Goal: Transaction & Acquisition: Purchase product/service

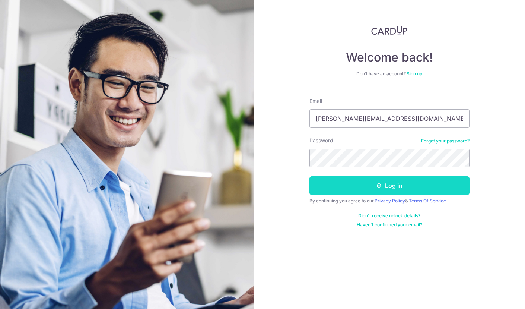
type input "kristine@quentins.com.sg"
click at [335, 184] on button "Log in" at bounding box center [389, 185] width 160 height 19
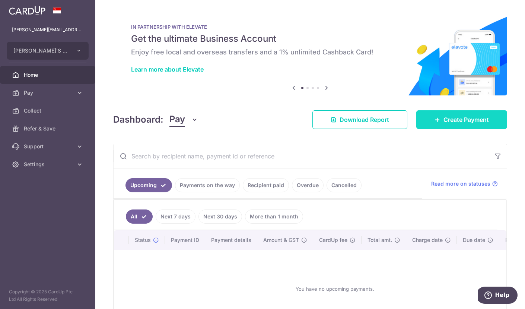
click at [465, 126] on link "Create Payment" at bounding box center [461, 119] width 91 height 19
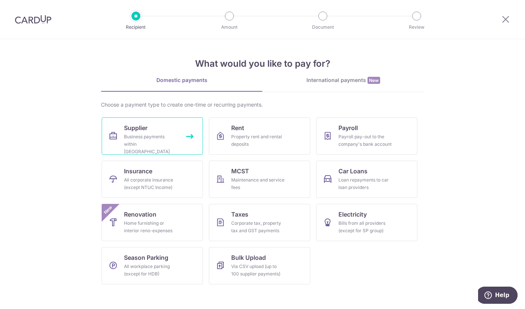
click at [136, 133] on div "Business payments within Singapore" at bounding box center [151, 144] width 54 height 22
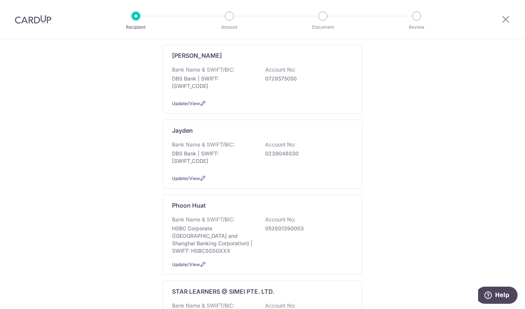
scroll to position [195, 0]
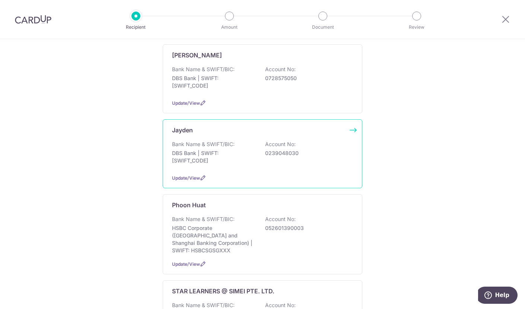
click at [232, 146] on p "Bank Name & SWIFT/BIC:" at bounding box center [203, 143] width 63 height 7
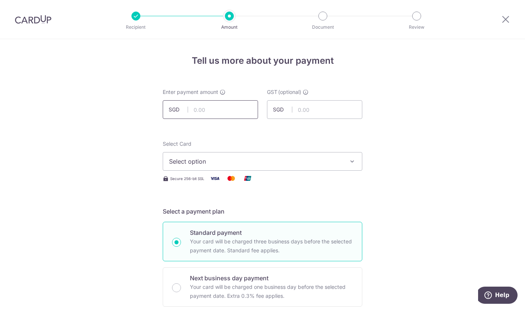
click at [211, 112] on input "text" at bounding box center [210, 109] width 95 height 19
type input "3,623.07"
click at [291, 166] on button "Select option" at bounding box center [263, 161] width 200 height 19
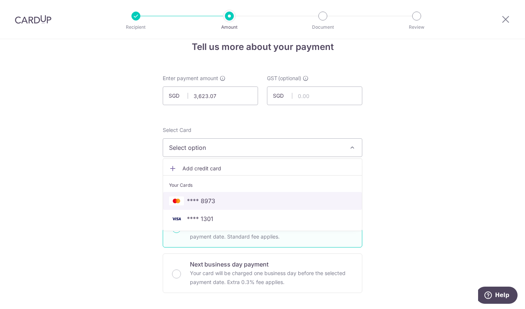
scroll to position [15, 0]
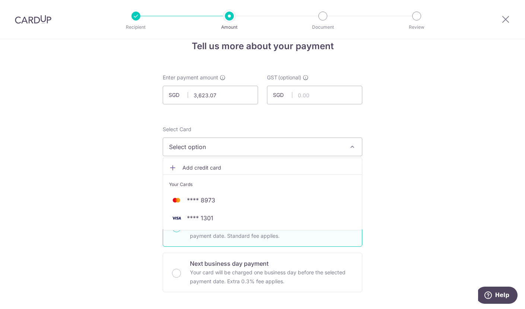
click at [246, 170] on span "Add credit card" at bounding box center [268, 167] width 173 height 7
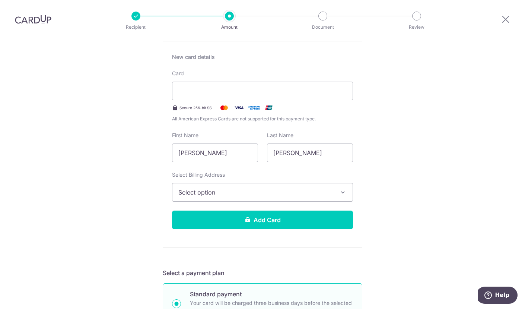
scroll to position [139, 0]
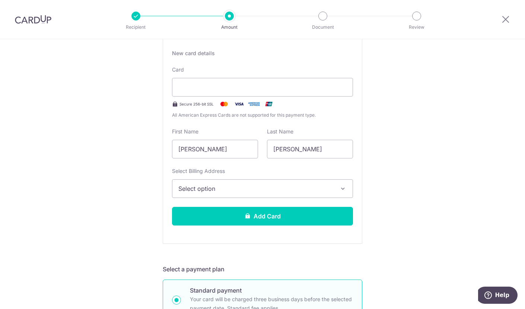
click at [231, 186] on span "Select option" at bounding box center [255, 188] width 155 height 9
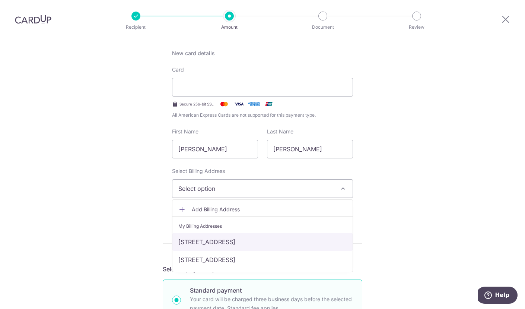
click at [221, 239] on link "139 ceylon road, Singapore, Singapore-429744" at bounding box center [262, 242] width 180 height 18
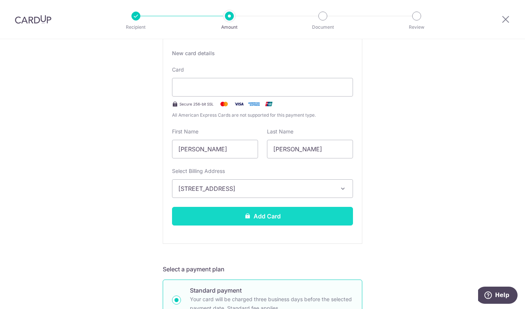
click at [233, 222] on button "Add Card" at bounding box center [262, 216] width 181 height 19
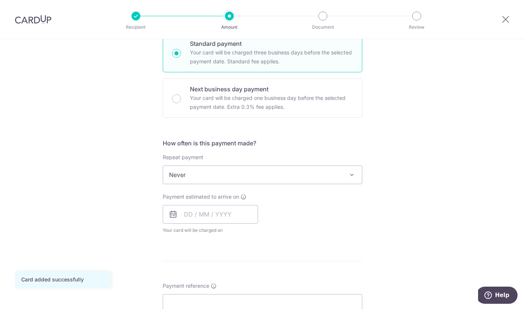
scroll to position [201, 0]
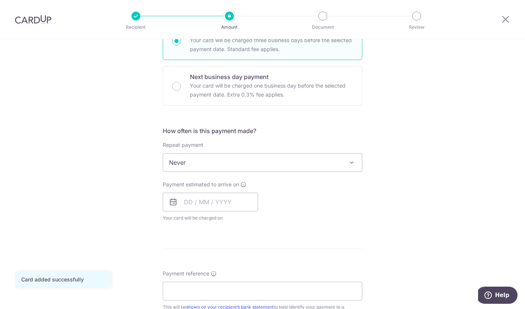
click at [239, 153] on div "Repeat payment Never Every week Every month Every quarter Every half a year Nev…" at bounding box center [263, 156] width 200 height 31
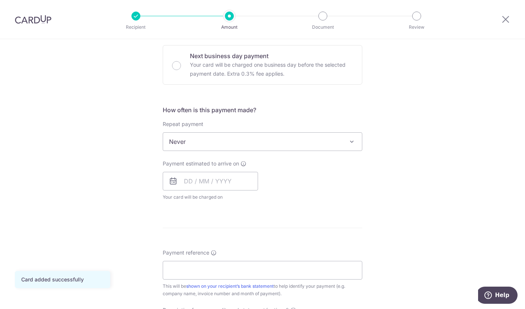
scroll to position [243, 0]
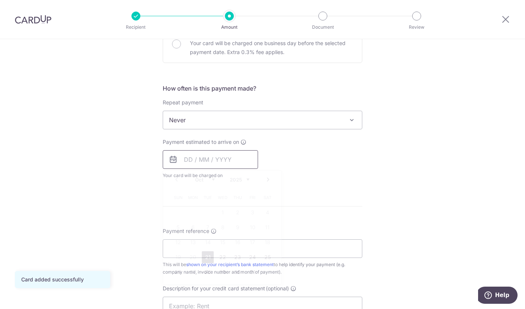
click at [188, 162] on input "text" at bounding box center [210, 159] width 95 height 19
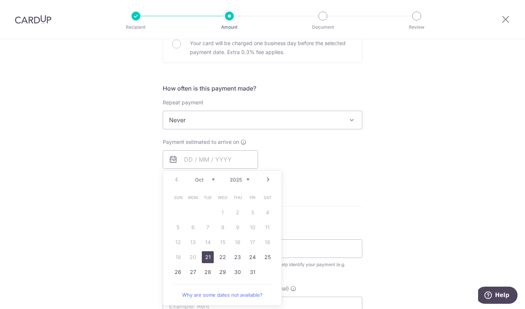
click at [204, 253] on link "21" at bounding box center [208, 257] width 12 height 12
type input "[DATE]"
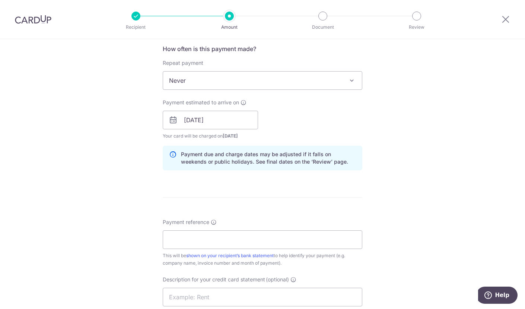
scroll to position [300, 0]
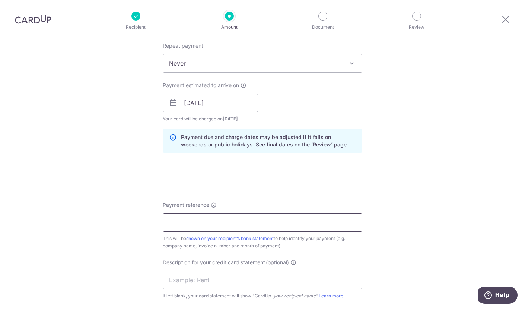
click at [182, 223] on input "Payment reference" at bounding box center [263, 222] width 200 height 19
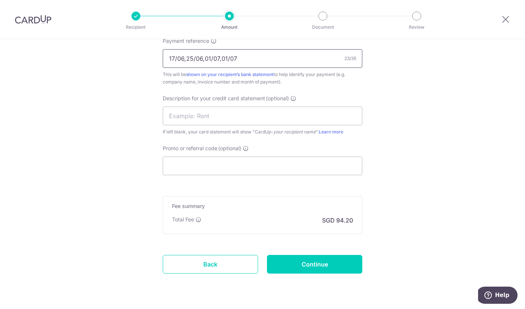
scroll to position [484, 0]
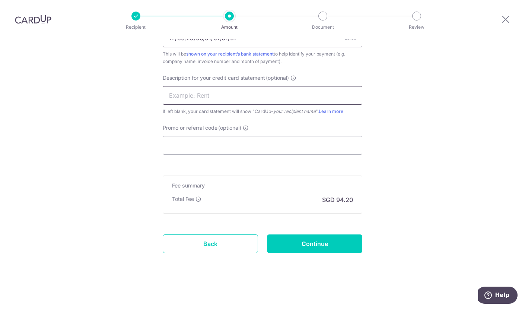
type input "17/06,25/06,01/07,01/07"
click at [239, 92] on input "text" at bounding box center [263, 95] width 200 height 19
click at [197, 95] on input "Jayden x Quenti" at bounding box center [263, 95] width 200 height 19
click at [216, 96] on input "JaydenQuenti" at bounding box center [263, 95] width 200 height 19
type input "JaydenQuentins"
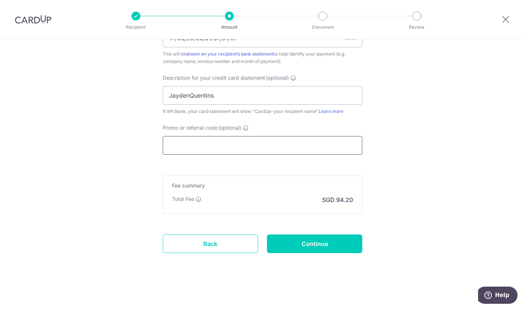
click at [215, 142] on input "Promo or referral code (optional)" at bounding box center [263, 145] width 200 height 19
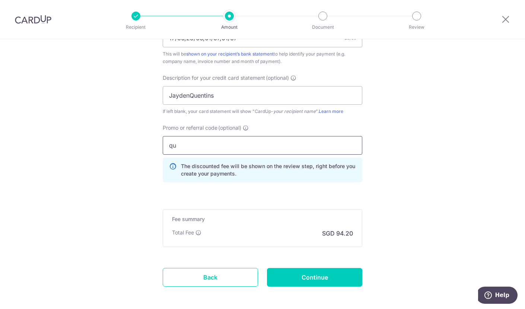
type input "q"
type input "QUENTINS179"
click at [289, 274] on input "Continue" at bounding box center [314, 277] width 95 height 19
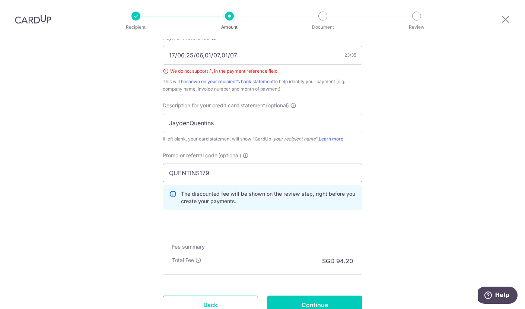
scroll to position [458, 0]
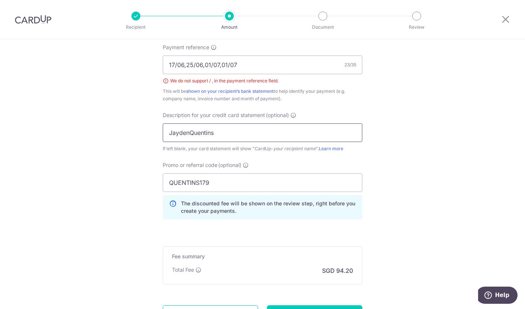
click at [229, 134] on input "JaydenQuentins" at bounding box center [263, 132] width 200 height 19
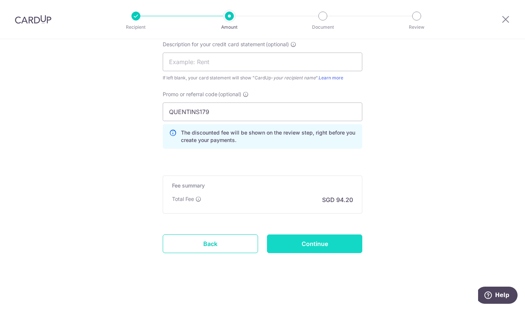
click at [297, 235] on input "Continue" at bounding box center [314, 243] width 95 height 19
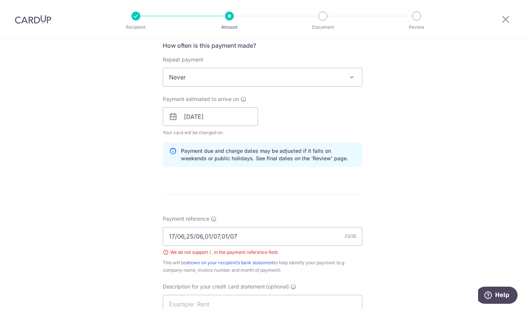
scroll to position [268, 0]
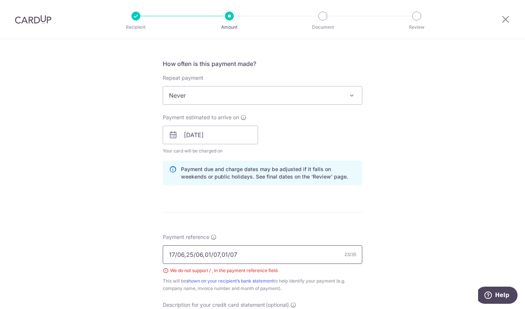
drag, startPoint x: 229, startPoint y: 256, endPoint x: 185, endPoint y: 259, distance: 43.7
click at [185, 259] on input "17/06,25/06,01/07,01/07" at bounding box center [263, 254] width 200 height 19
click at [211, 255] on input "17/06,25/06,01/07,01/07" at bounding box center [263, 254] width 200 height 19
click at [230, 256] on input "17/06,25/06,01/07,01/07" at bounding box center [263, 254] width 200 height 19
click at [213, 256] on input "17/06,25/06,01/07,0107" at bounding box center [263, 254] width 200 height 19
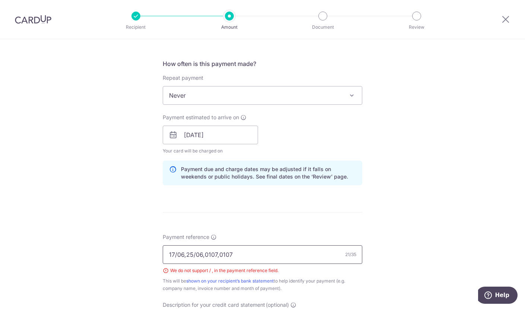
click at [196, 256] on input "17/06,25/06,0107,0107" at bounding box center [263, 254] width 200 height 19
click at [176, 256] on input "17/06,2506,0107,0107" at bounding box center [263, 254] width 200 height 19
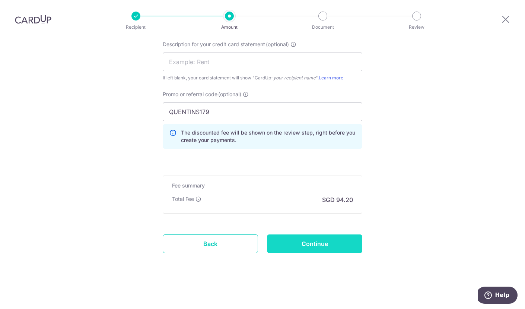
type input "1706,2506,0107,0107"
click at [301, 243] on input "Continue" at bounding box center [314, 243] width 95 height 19
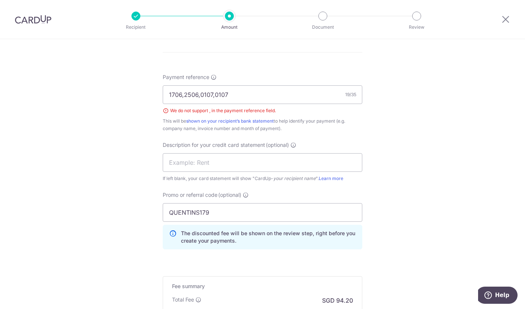
scroll to position [399, 0]
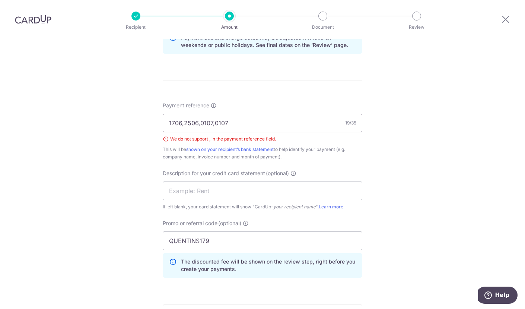
click at [214, 123] on input "1706,2506,0107,0107" at bounding box center [263, 123] width 200 height 19
click at [183, 123] on input "1706,2506,0107,0107" at bounding box center [263, 123] width 200 height 19
click at [200, 122] on input "[DATE],0107,0107" at bounding box center [263, 123] width 200 height 19
click at [215, 122] on input "[DATE],[DATE],0107,0107" at bounding box center [263, 123] width 200 height 19
click at [229, 123] on input "[DATE],[DATE],[DATE],0107" at bounding box center [263, 123] width 200 height 19
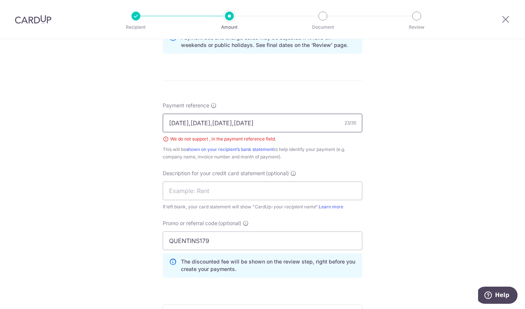
click at [216, 125] on input "[DATE],[DATE],[DATE],[DATE]" at bounding box center [263, 123] width 200 height 19
click at [203, 125] on input "[DATE],[DATE],01jul01jul" at bounding box center [263, 123] width 200 height 19
click at [186, 124] on input "[DATE],25jun01jul01jul" at bounding box center [263, 123] width 200 height 19
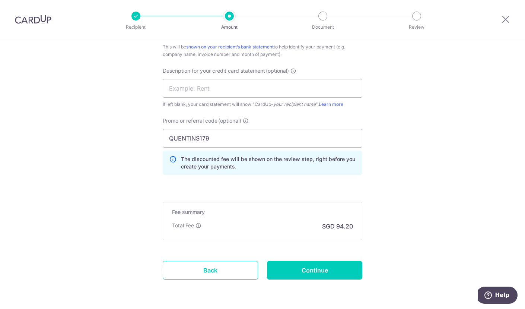
scroll to position [523, 0]
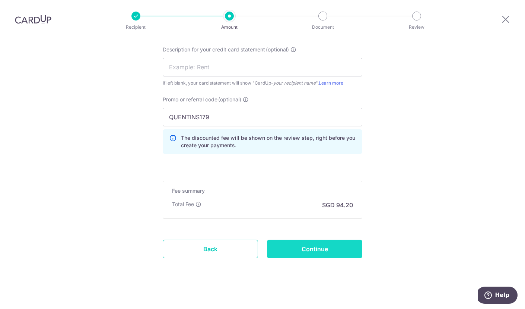
type input "17jun25jun01jul01jul"
click at [315, 252] on input "Continue" at bounding box center [314, 248] width 95 height 19
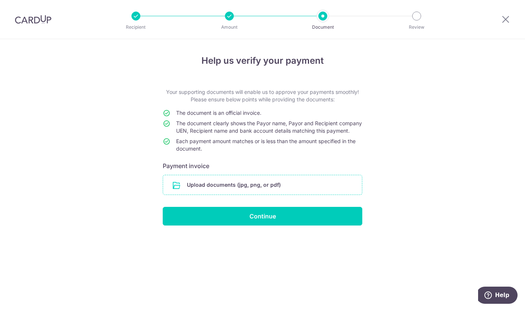
click at [231, 194] on input "file" at bounding box center [262, 184] width 199 height 19
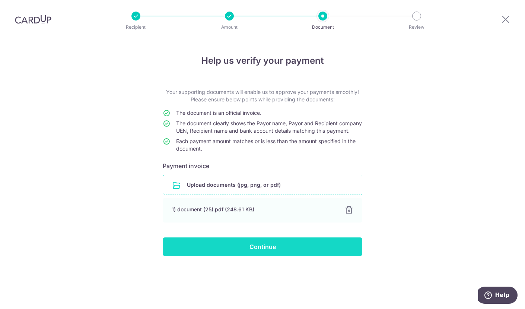
click at [309, 255] on input "Continue" at bounding box center [263, 246] width 200 height 19
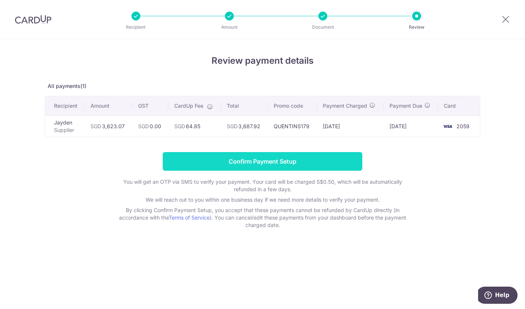
click at [311, 163] on input "Confirm Payment Setup" at bounding box center [263, 161] width 200 height 19
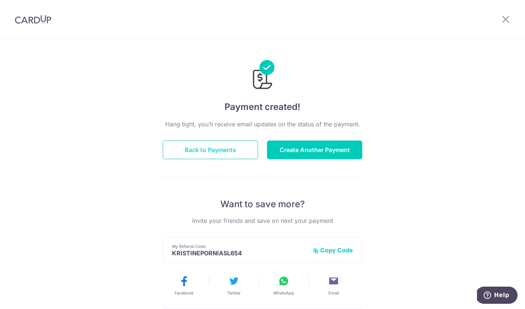
click at [230, 150] on button "Back to Payments" at bounding box center [210, 149] width 95 height 19
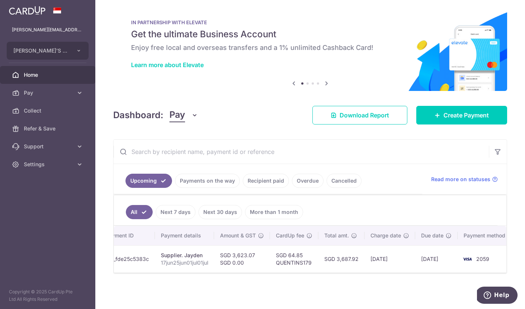
scroll to position [0, 82]
